Goal: Subscribe to service/newsletter

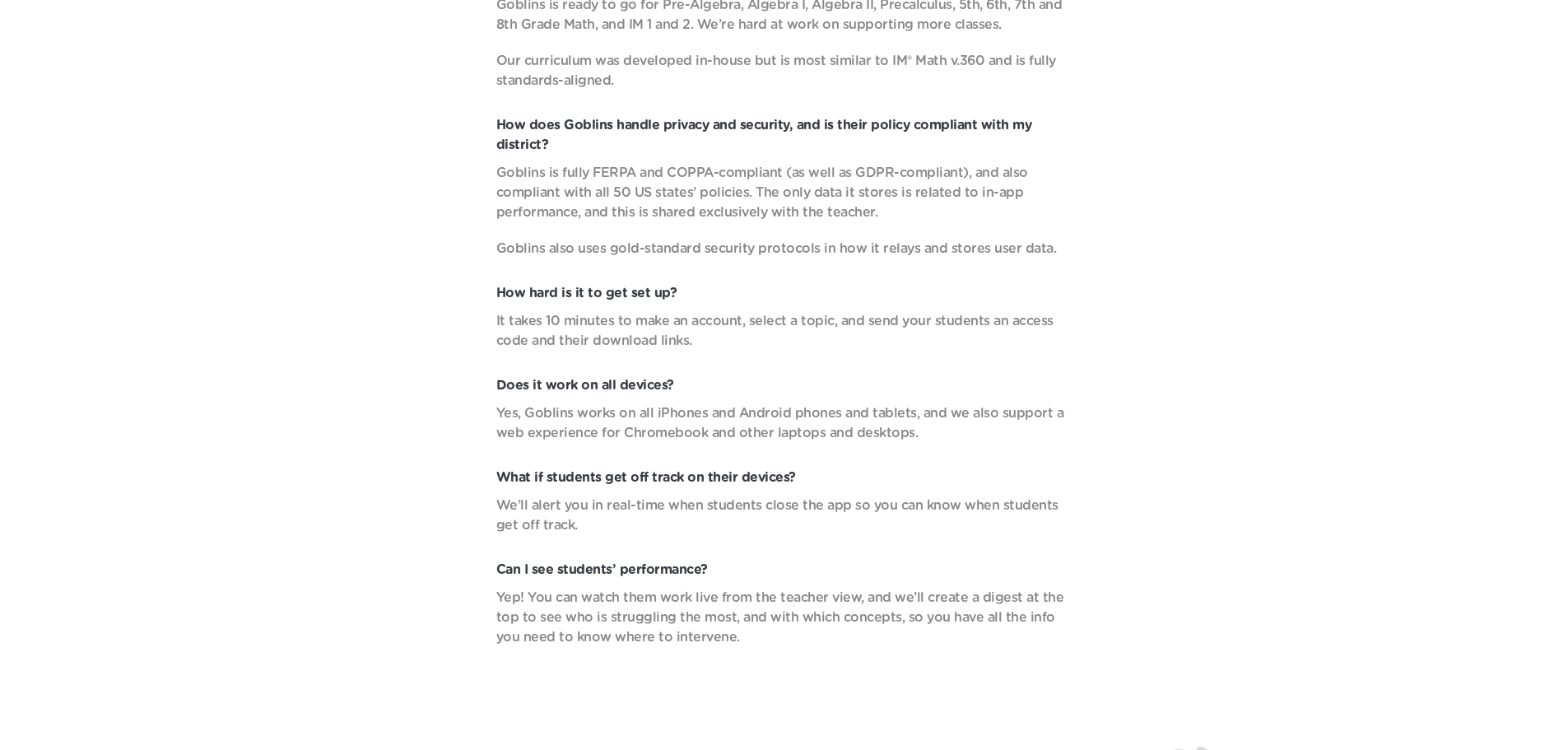
scroll to position [6290, 0]
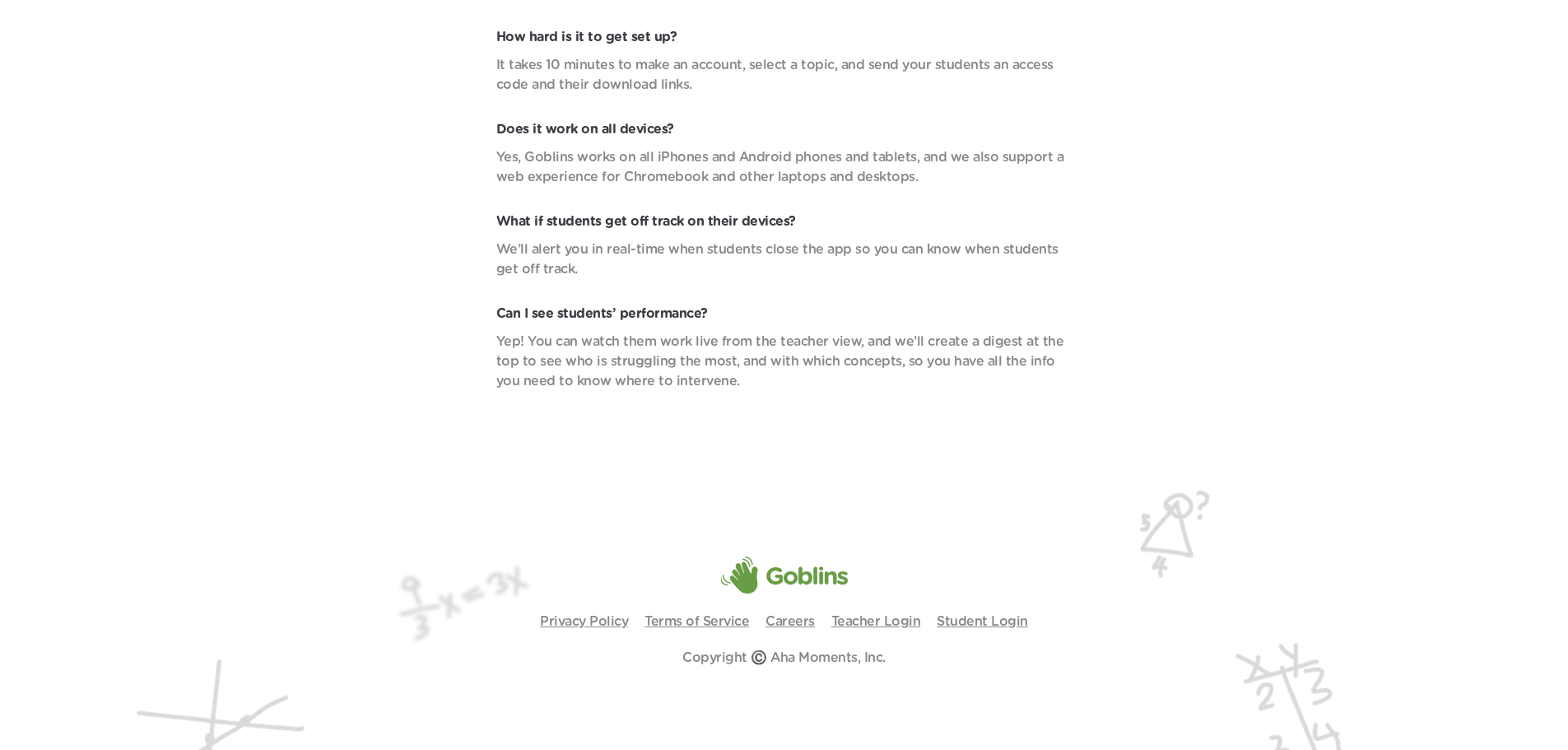
click at [736, 619] on link "Terms of Service" at bounding box center [697, 621] width 104 height 13
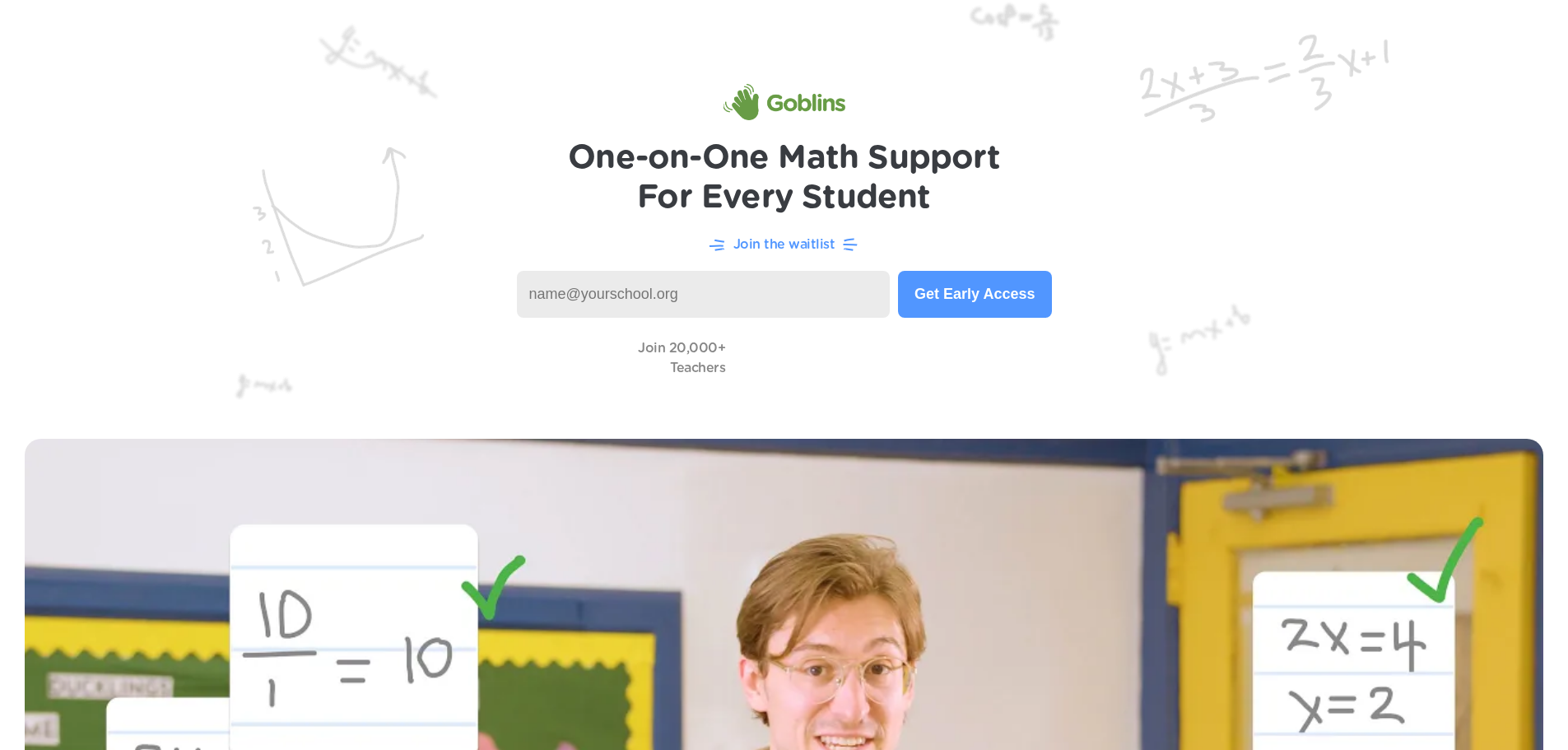
click at [793, 246] on p "Join the waitlist" at bounding box center [784, 245] width 102 height 20
click at [757, 246] on p "Join the waitlist" at bounding box center [784, 245] width 102 height 20
drag, startPoint x: 756, startPoint y: 242, endPoint x: 793, endPoint y: 249, distance: 37.7
click at [770, 246] on p "Join the waitlist" at bounding box center [784, 245] width 102 height 20
click at [857, 246] on icon at bounding box center [851, 245] width 16 height 16
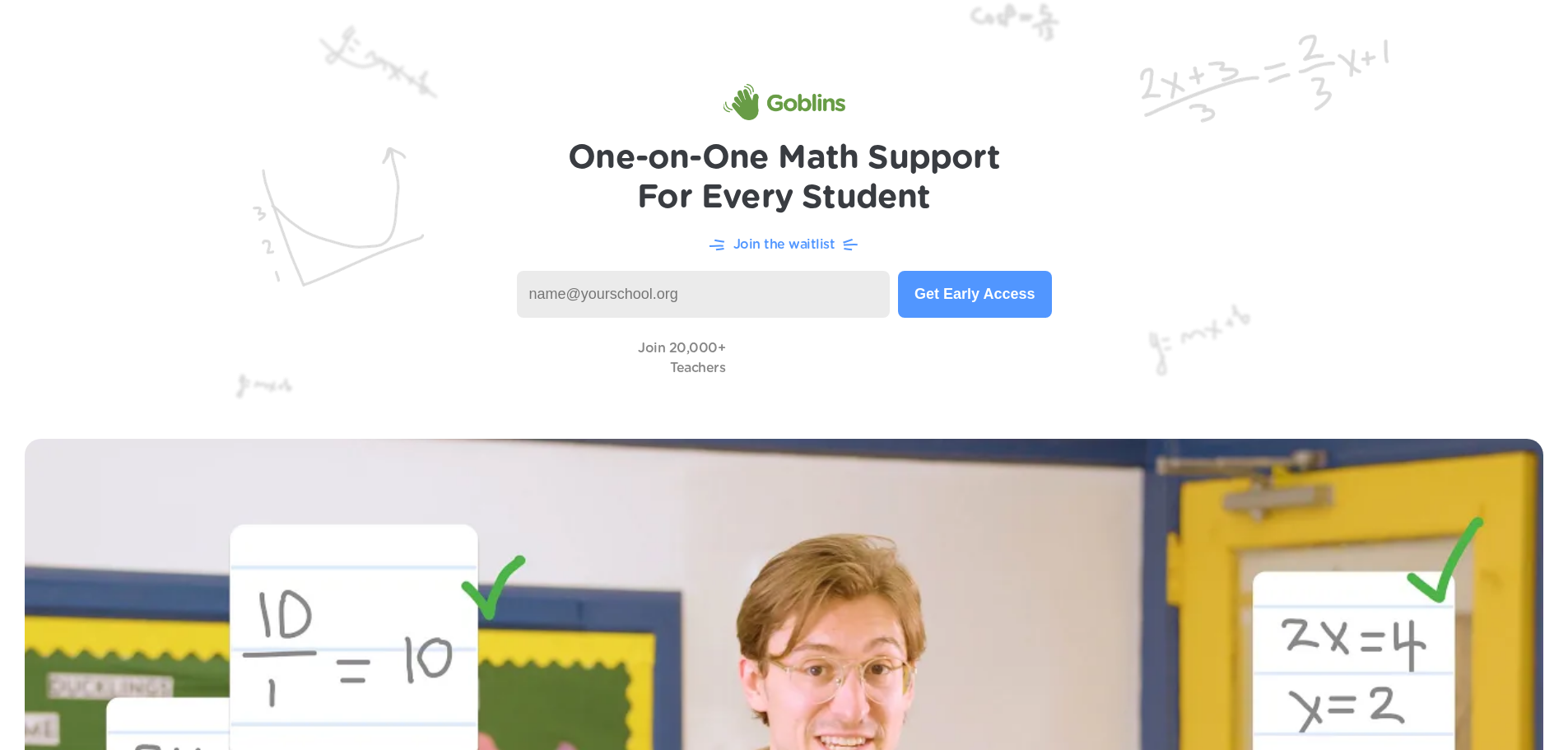
click at [948, 308] on button "Get Early Access" at bounding box center [974, 294] width 153 height 47
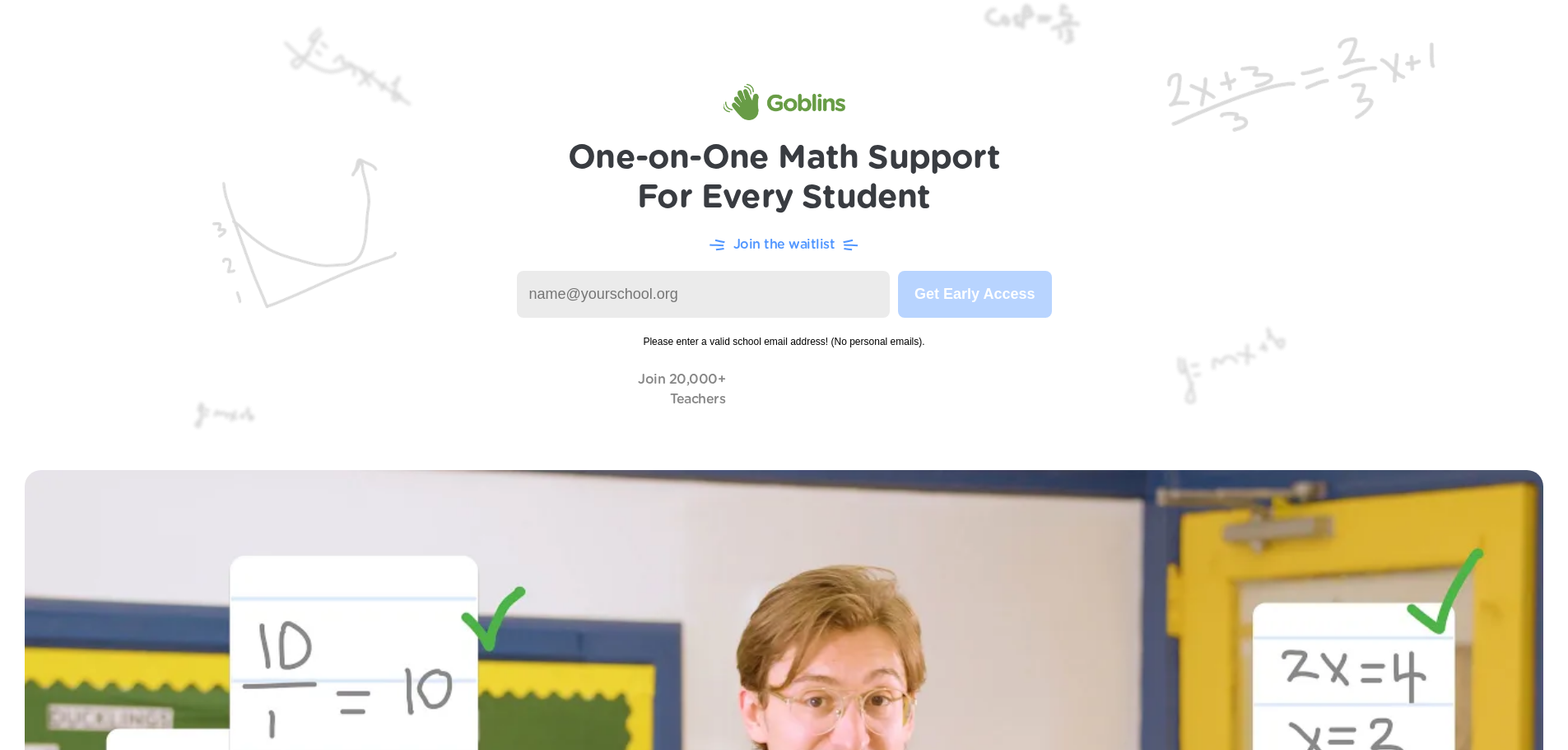
click at [599, 289] on input at bounding box center [703, 294] width 373 height 47
type input "[PERSON_NAME][EMAIL_ADDRESS][PERSON_NAME][DOMAIN_NAME]"
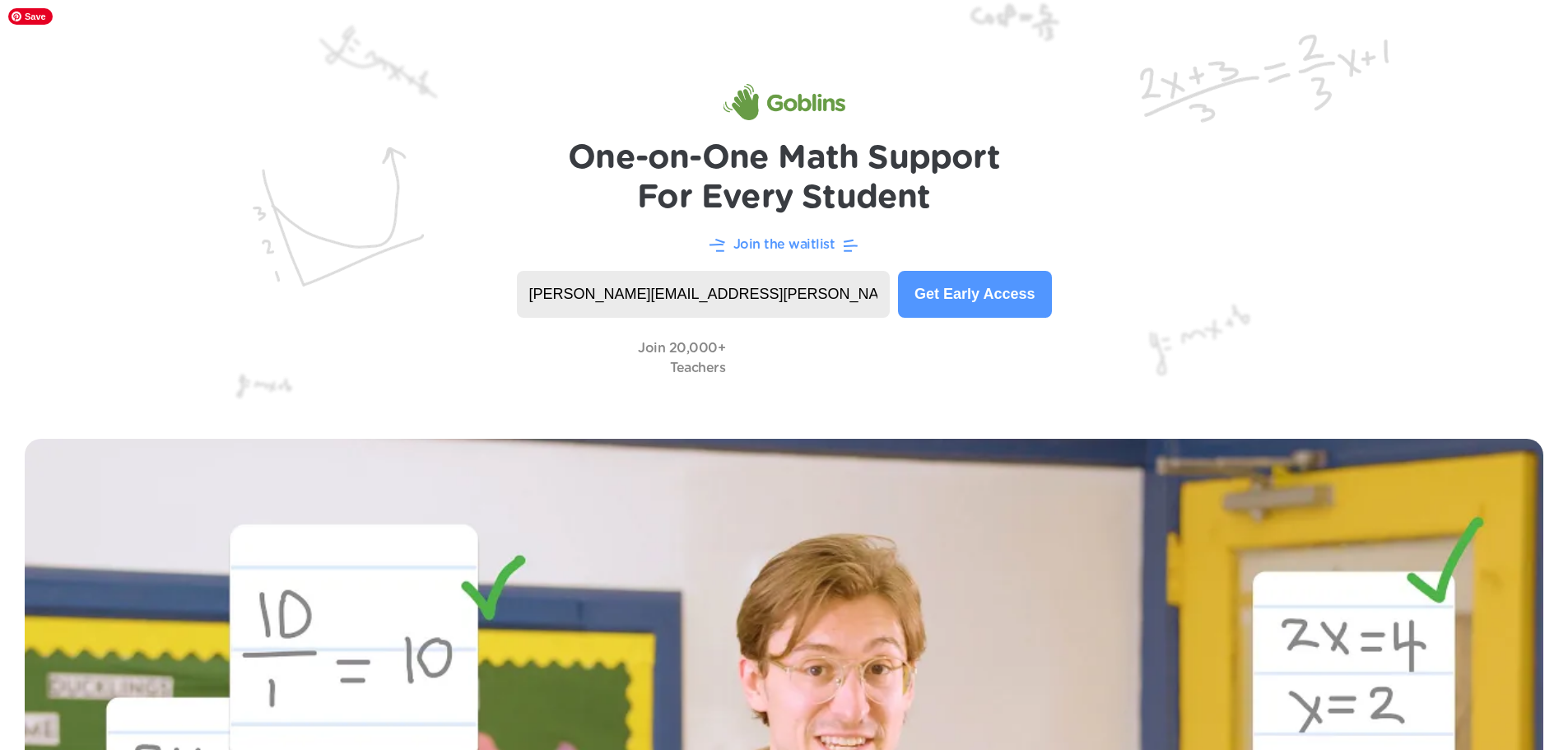
click at [927, 322] on img at bounding box center [784, 207] width 1568 height 414
click at [954, 306] on button "Get Early Access" at bounding box center [974, 294] width 153 height 47
click at [767, 246] on p "Join the waitlist" at bounding box center [784, 245] width 102 height 20
